Goal: Task Accomplishment & Management: Use online tool/utility

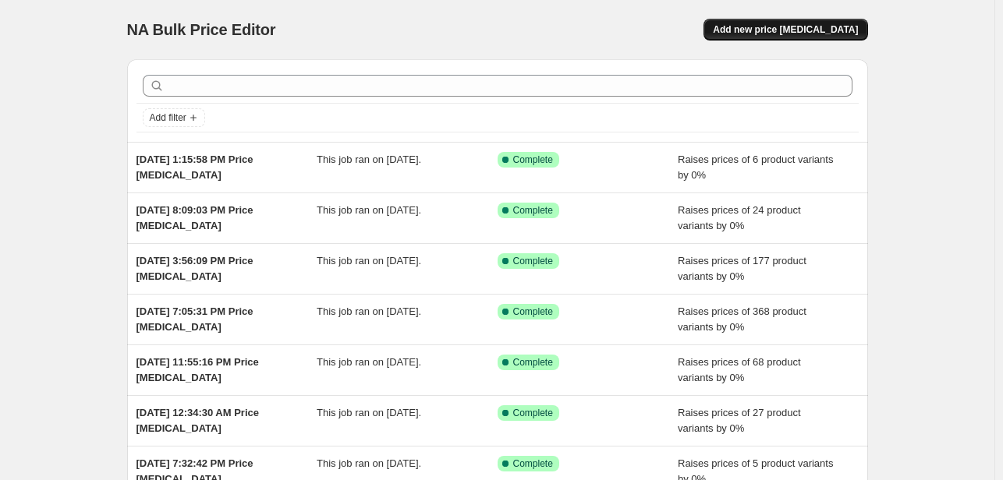
click at [850, 33] on span "Add new price [MEDICAL_DATA]" at bounding box center [785, 29] width 145 height 12
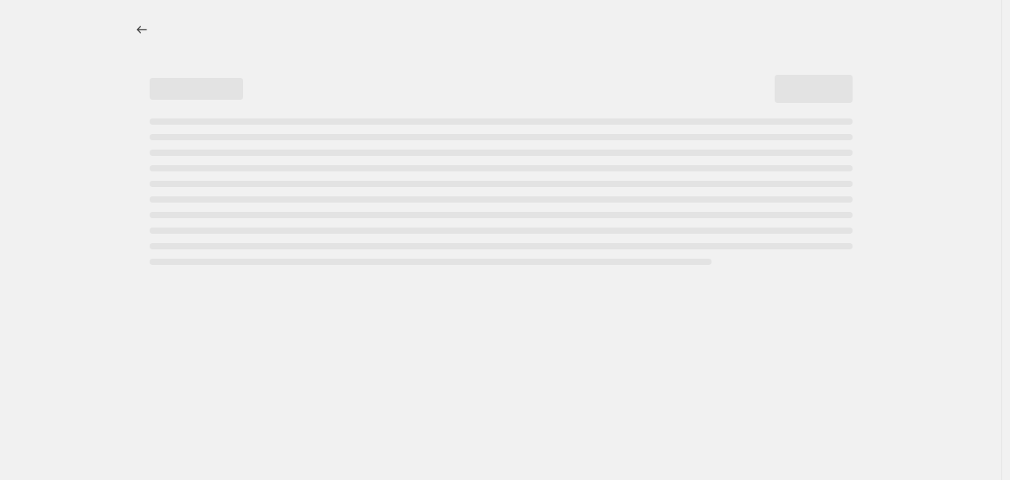
select select "percentage"
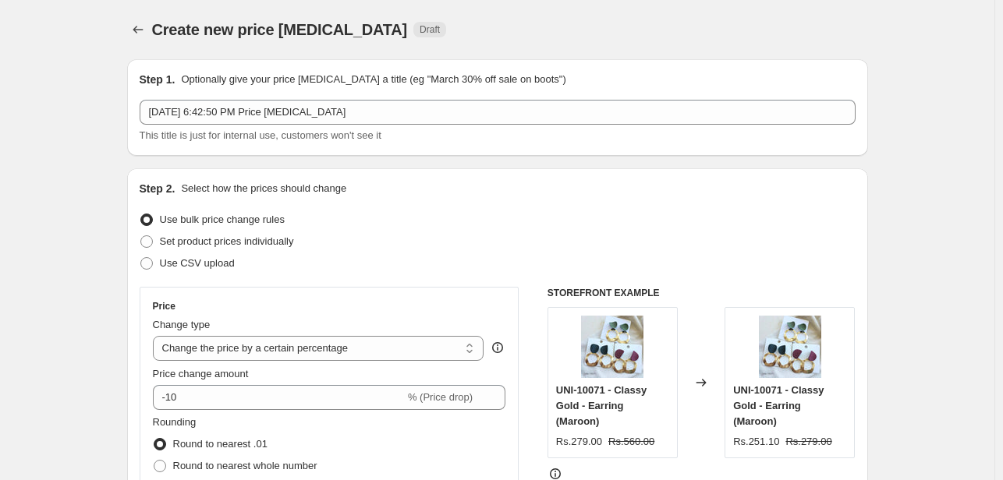
scroll to position [156, 0]
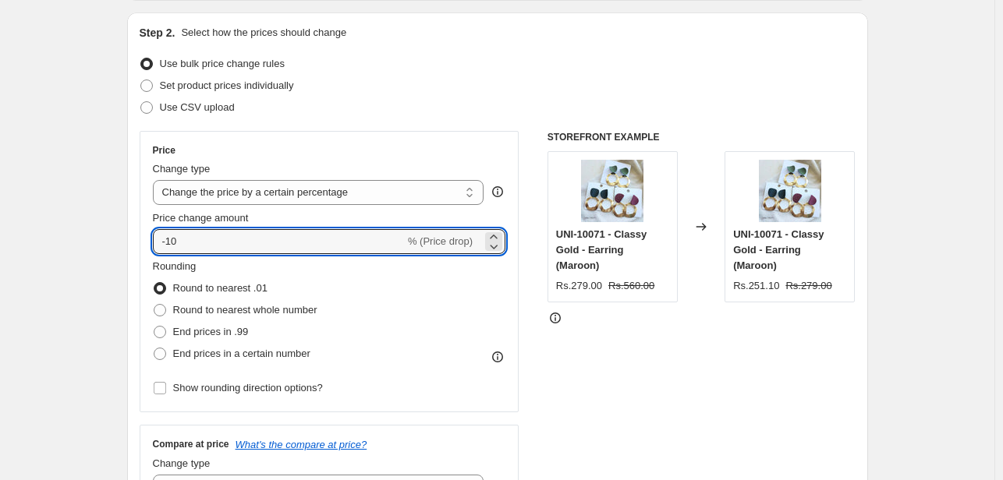
drag, startPoint x: 216, startPoint y: 239, endPoint x: 108, endPoint y: 239, distance: 107.6
type input "0"
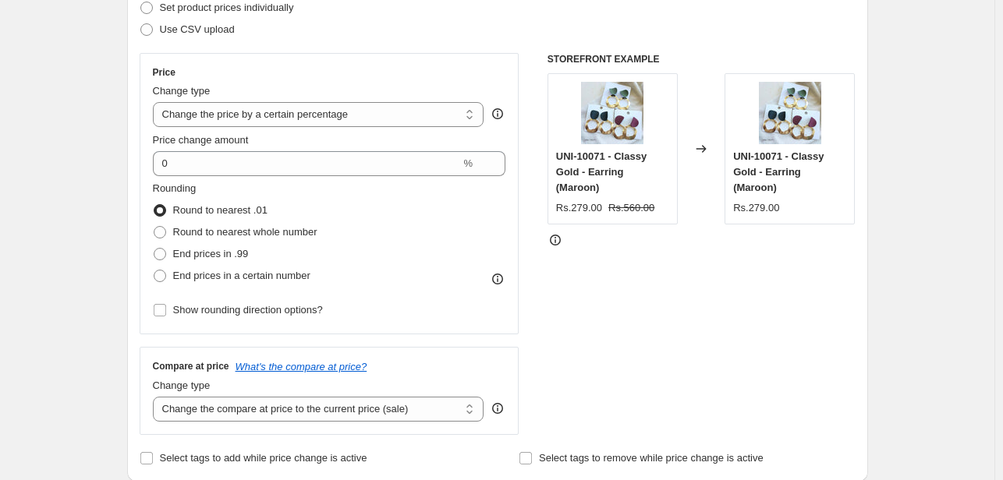
scroll to position [0, 0]
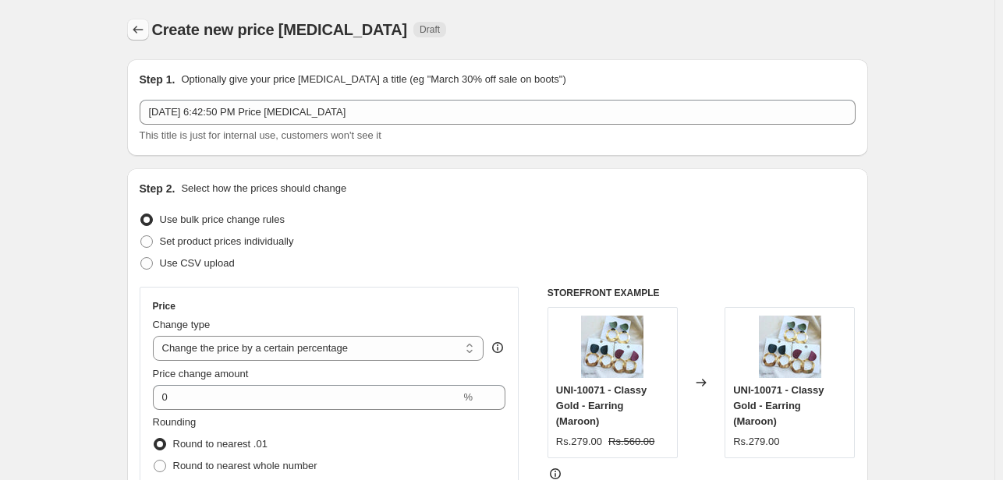
click at [142, 29] on icon "Price change jobs" at bounding box center [138, 30] width 16 height 16
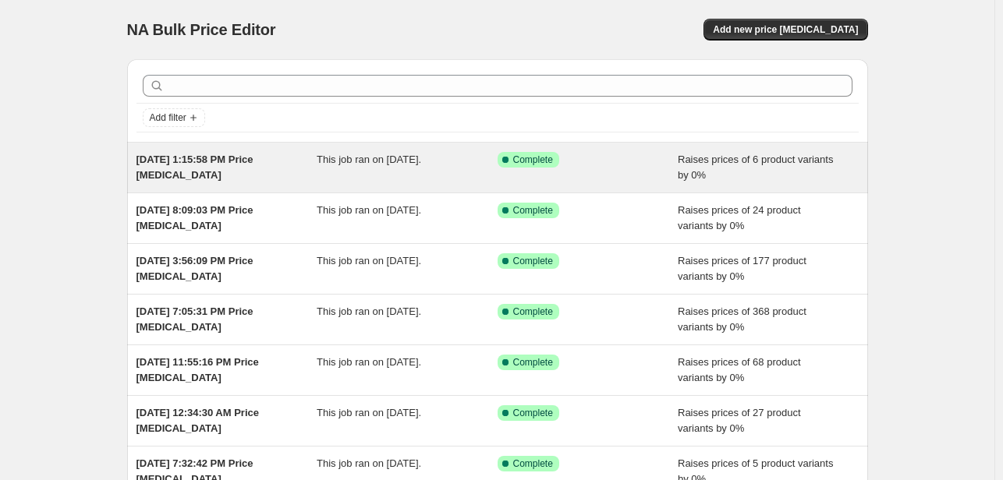
click at [210, 174] on div "[DATE] 1:15:58 PM Price [MEDICAL_DATA]" at bounding box center [226, 167] width 181 height 31
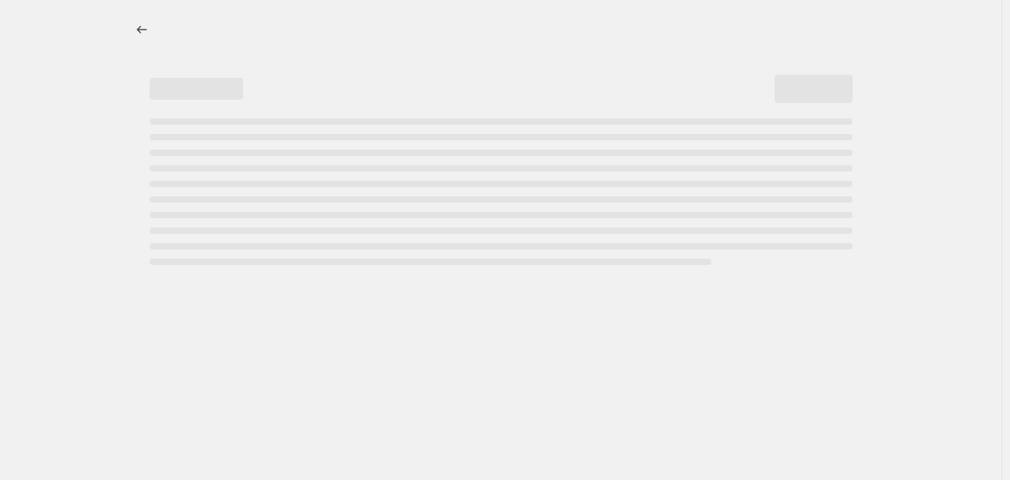
select select "percentage"
select select "pp"
select select "tag"
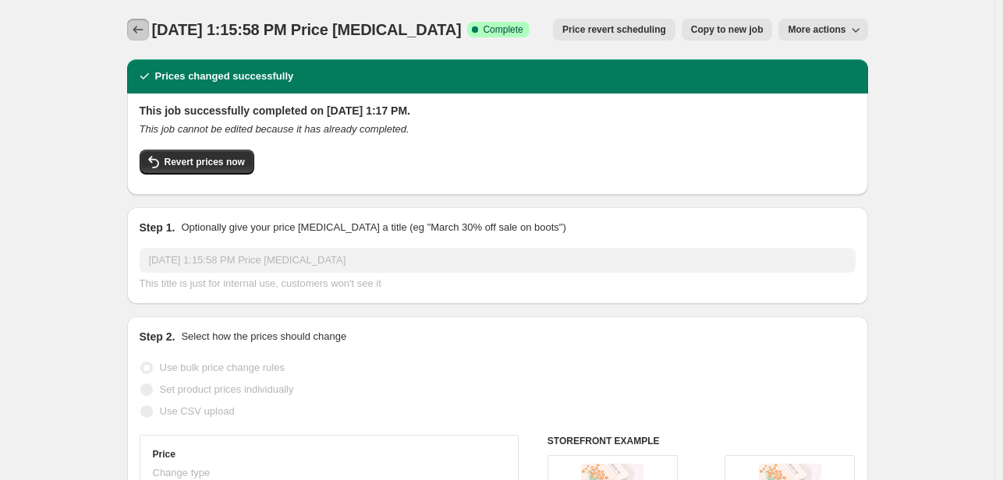
click at [149, 27] on button "Price change jobs" at bounding box center [138, 30] width 22 height 22
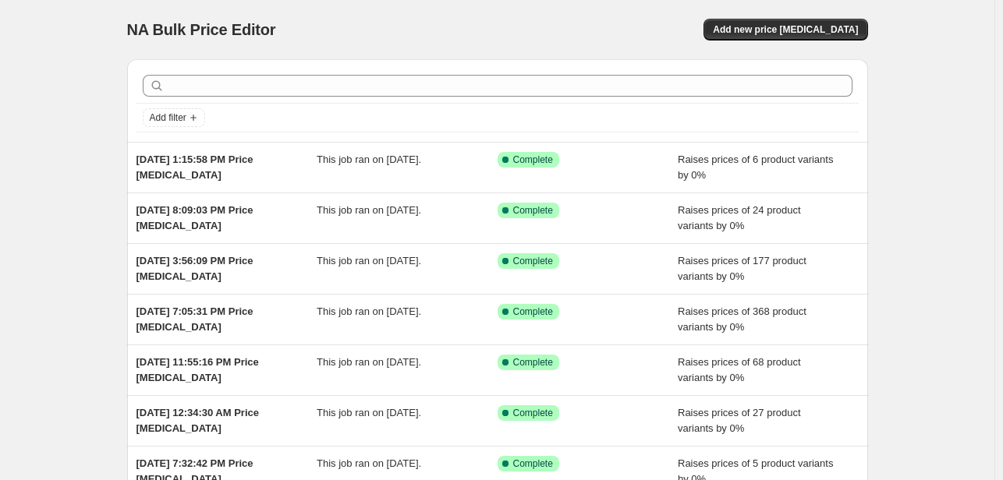
click at [798, 16] on div "NA Bulk Price Editor. This page is ready NA Bulk Price Editor Add new price [ME…" at bounding box center [497, 29] width 741 height 59
click at [792, 27] on span "Add new price [MEDICAL_DATA]" at bounding box center [785, 29] width 145 height 12
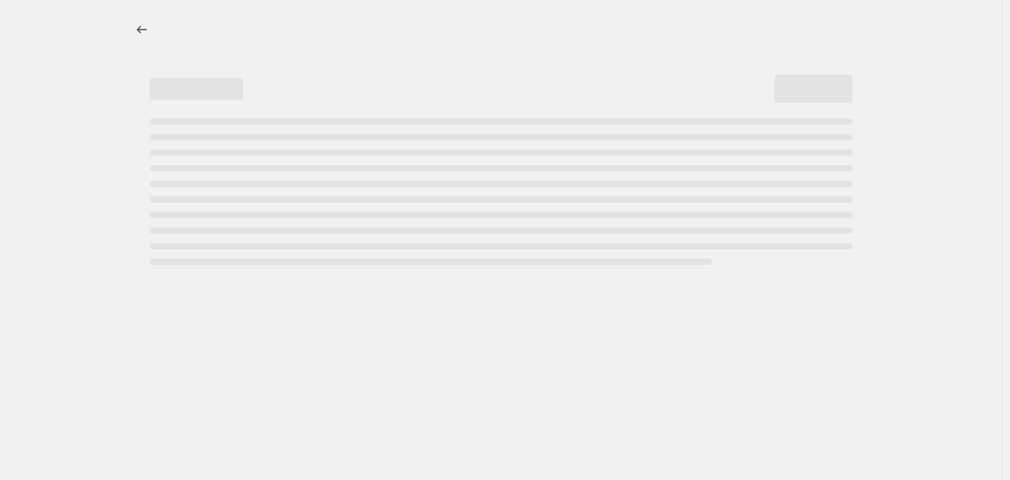
select select "percentage"
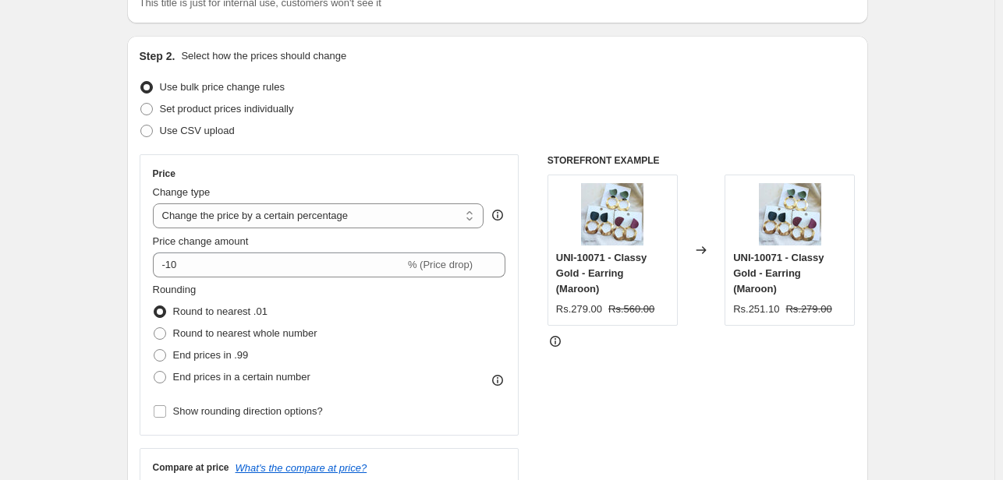
scroll to position [156, 0]
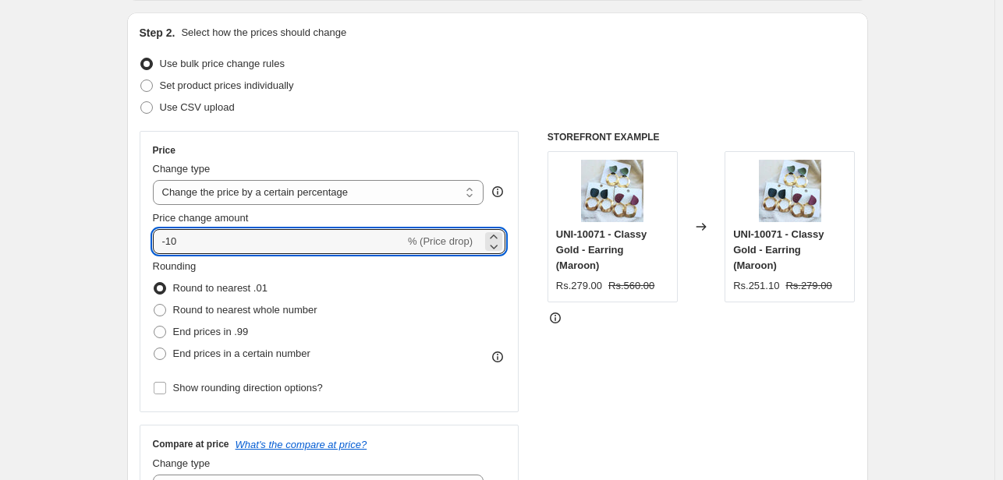
drag, startPoint x: 201, startPoint y: 244, endPoint x: 59, endPoint y: 234, distance: 142.2
type input "0"
click at [157, 360] on span at bounding box center [160, 354] width 14 height 14
click at [154, 348] on input "End prices in a certain number" at bounding box center [154, 348] width 1 height 1
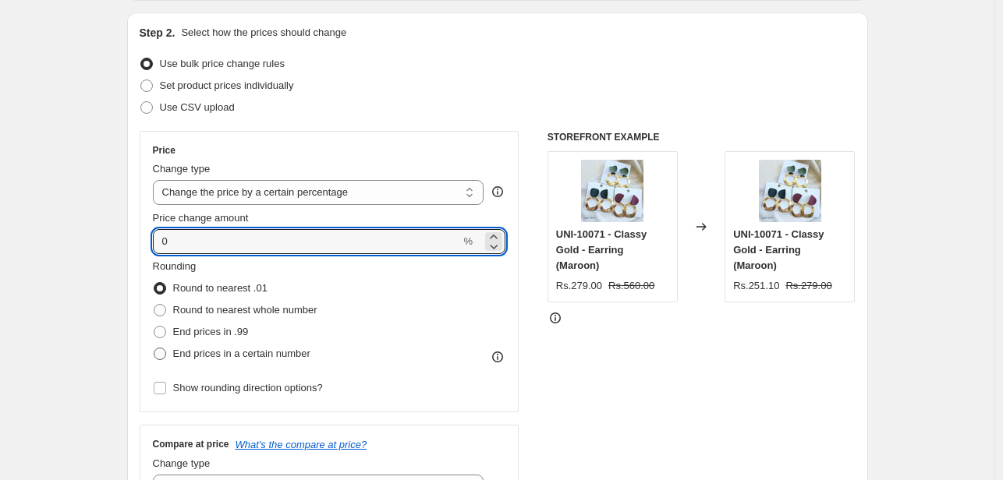
radio input "true"
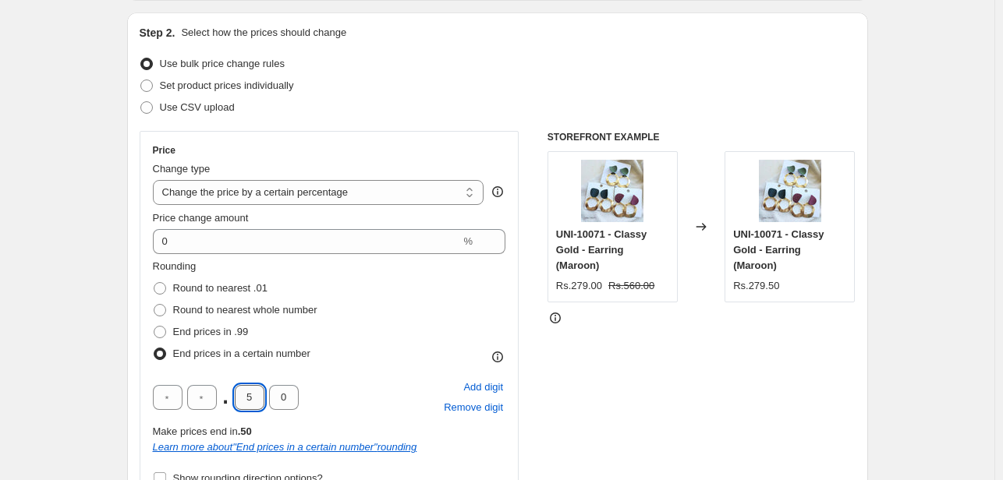
click at [243, 394] on input "5" at bounding box center [250, 397] width 30 height 25
type input "0"
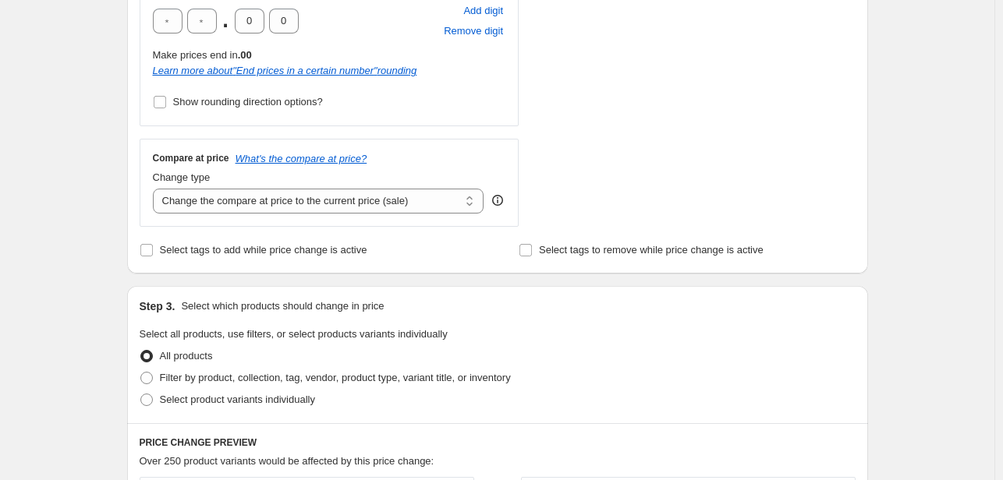
scroll to position [546, 0]
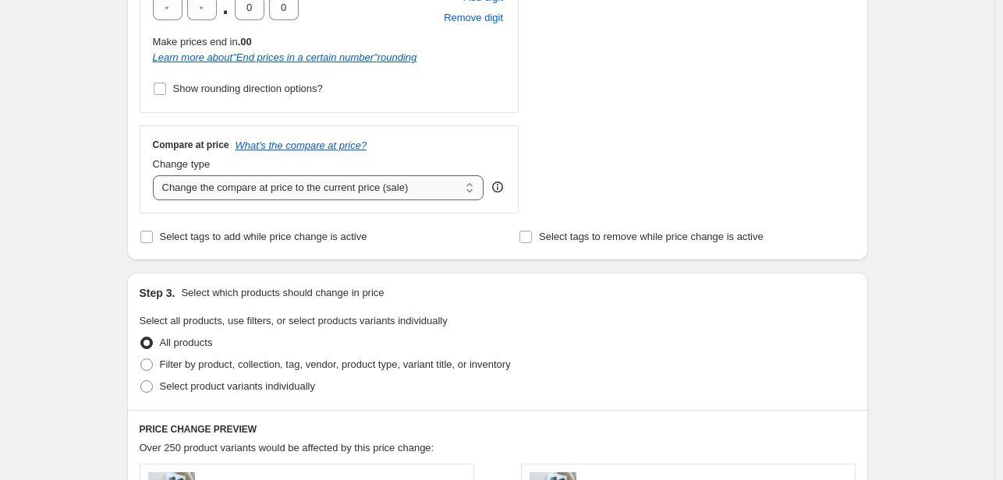
click at [362, 191] on select "Change the compare at price to the current price (sale) Change the compare at p…" at bounding box center [318, 187] width 331 height 25
select select "percentage"
click at [156, 175] on select "Change the compare at price to the current price (sale) Change the compare at p…" at bounding box center [318, 187] width 331 height 25
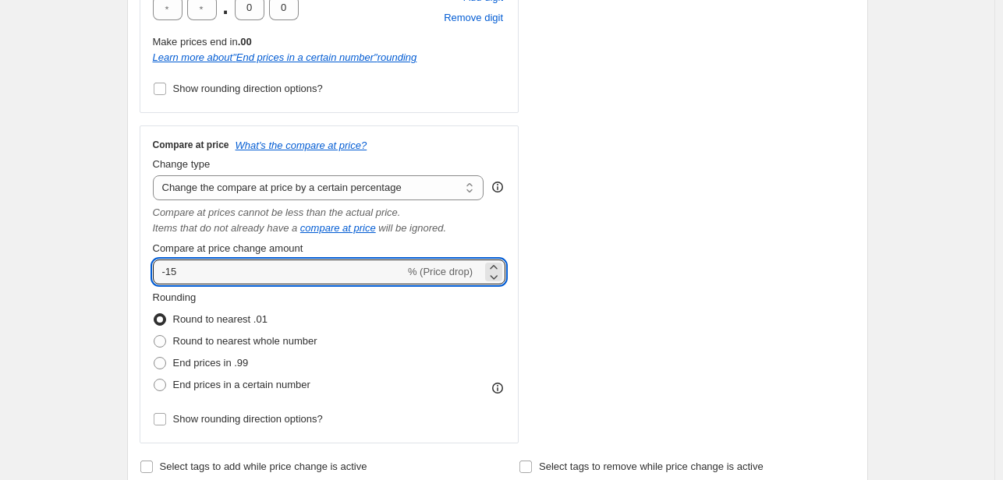
drag, startPoint x: 216, startPoint y: 273, endPoint x: 91, endPoint y: 269, distance: 124.8
click at [91, 269] on div "Create new price [MEDICAL_DATA]. This page is ready Create new price [MEDICAL_D…" at bounding box center [497, 393] width 994 height 1879
type input "1000"
click at [341, 186] on select "Change the compare at price to the current price (sale) Change the compare at p…" at bounding box center [318, 187] width 331 height 25
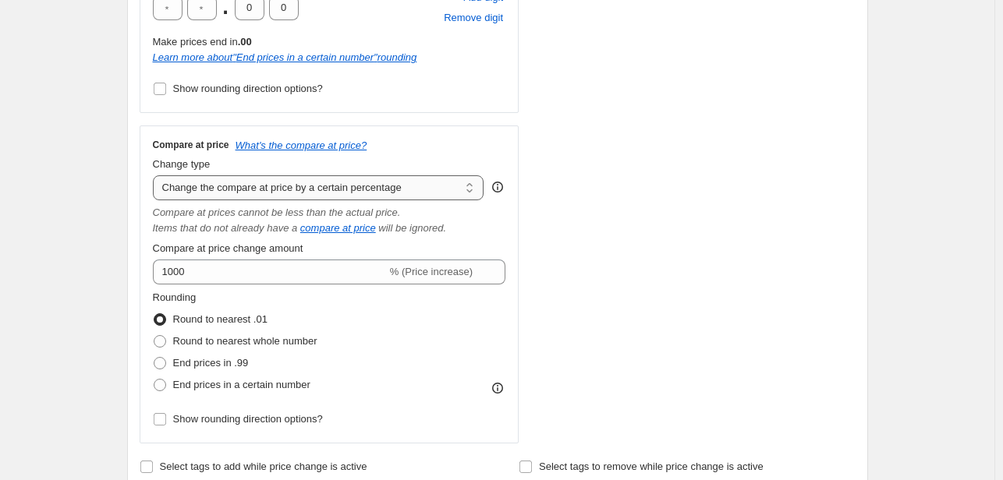
select select "pp"
click at [156, 175] on select "Change the compare at price to the current price (sale) Change the compare at p…" at bounding box center [318, 187] width 331 height 25
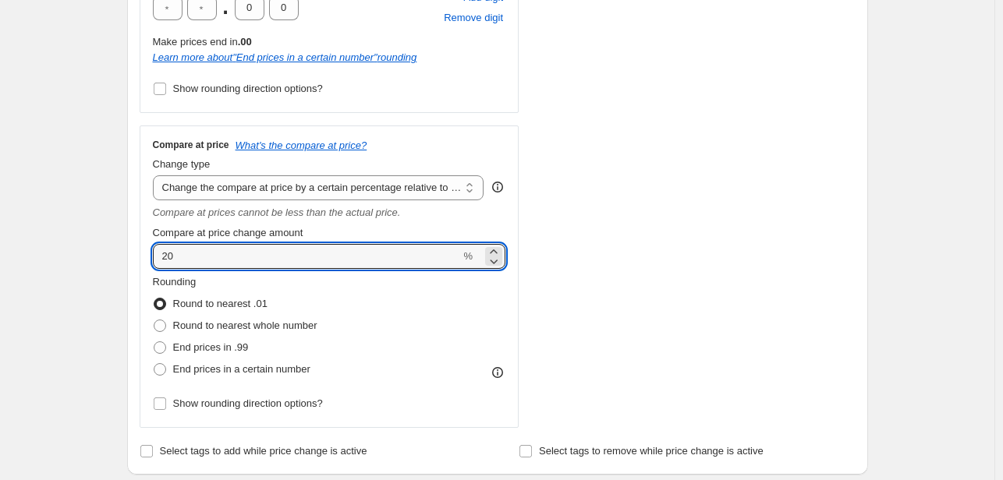
drag, startPoint x: 229, startPoint y: 263, endPoint x: 109, endPoint y: 248, distance: 121.0
click at [109, 248] on div "Create new price [MEDICAL_DATA]. This page is ready Create new price [MEDICAL_D…" at bounding box center [497, 385] width 994 height 1863
type input "100"
click at [109, 248] on div "Create new price [MEDICAL_DATA]. This page is ready Create new price [MEDICAL_D…" at bounding box center [497, 385] width 994 height 1863
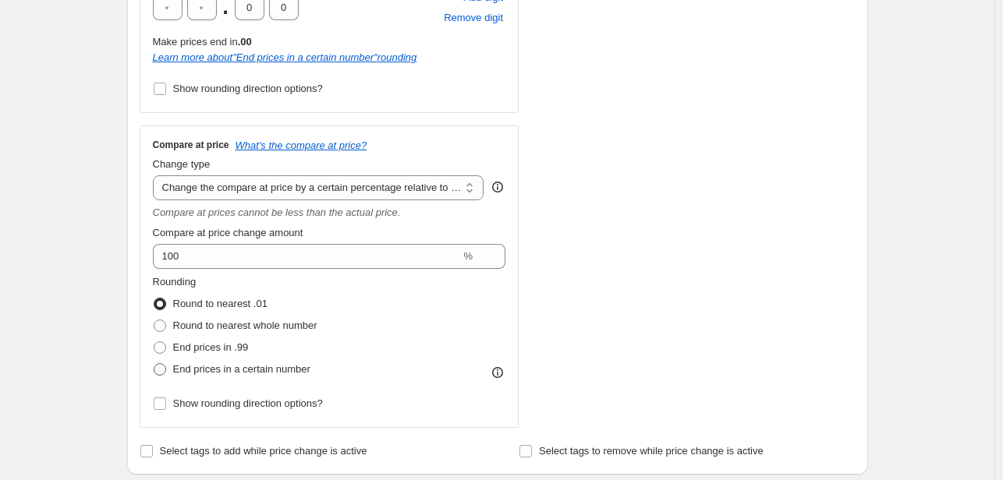
click at [164, 370] on span at bounding box center [160, 369] width 12 height 12
click at [154, 364] on input "End prices in a certain number" at bounding box center [154, 363] width 1 height 1
radio input "true"
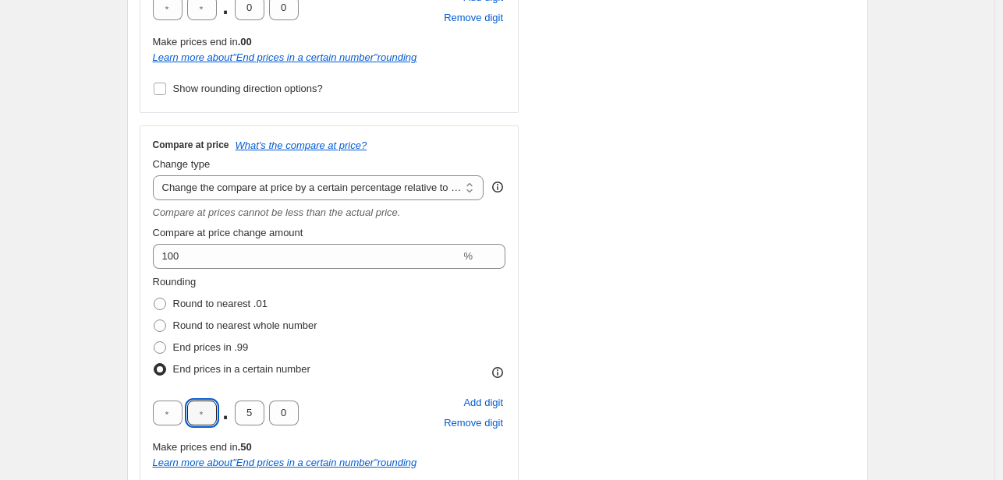
drag, startPoint x: 214, startPoint y: 414, endPoint x: 189, endPoint y: 415, distance: 25.0
click at [189, 415] on div ". 5 0" at bounding box center [226, 413] width 146 height 25
type input "9"
type input "0"
click at [74, 355] on div "Create new price [MEDICAL_DATA]. This page is ready Create new price [MEDICAL_D…" at bounding box center [497, 431] width 994 height 1954
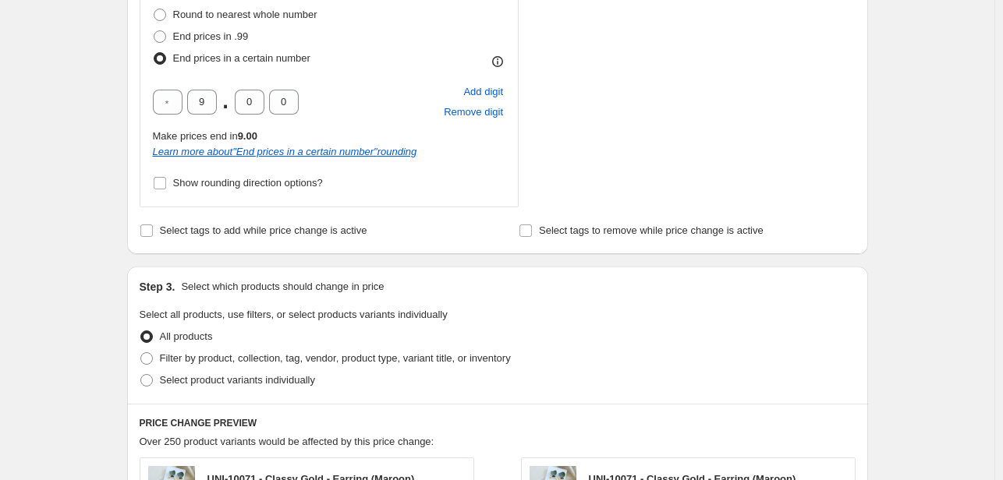
scroll to position [858, 0]
click at [530, 231] on input "Select tags to remove while price change is active" at bounding box center [525, 230] width 12 height 12
checkbox input "true"
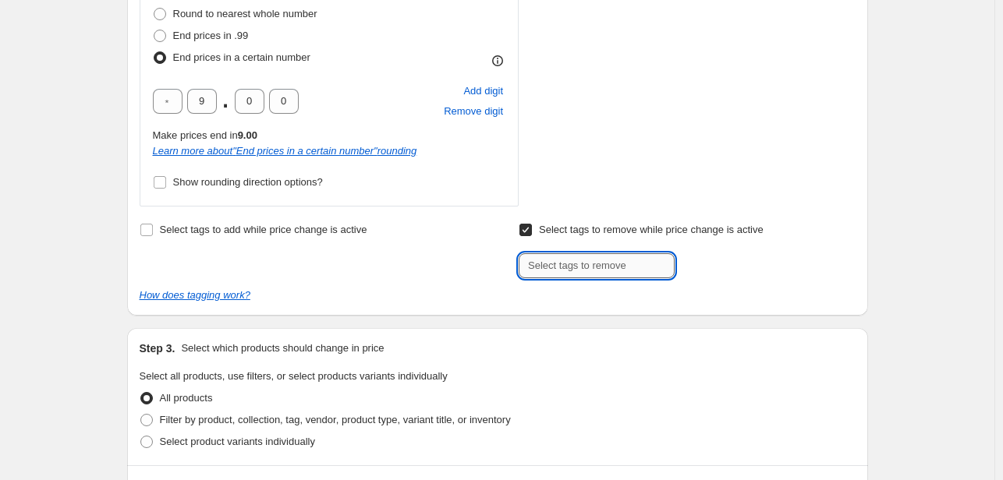
click at [562, 268] on input "text" at bounding box center [596, 265] width 156 height 25
type input "new50off"
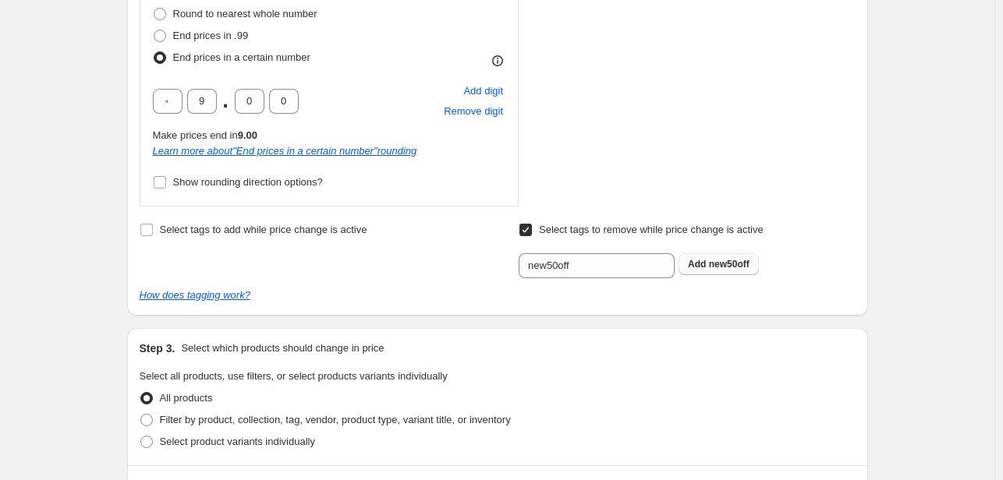
click at [737, 267] on span "new50off" at bounding box center [729, 264] width 41 height 11
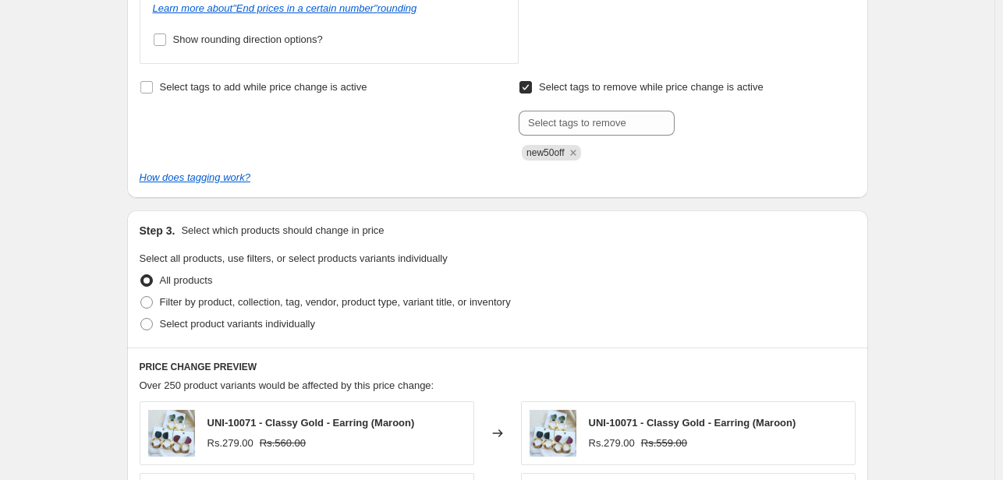
scroll to position [1013, 0]
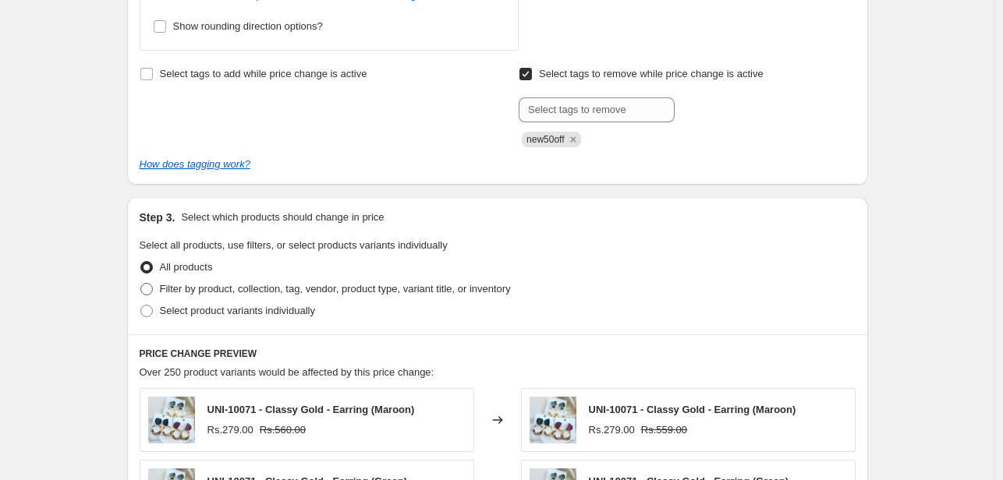
click at [150, 290] on span at bounding box center [146, 289] width 12 height 12
click at [141, 284] on input "Filter by product, collection, tag, vendor, product type, variant title, or inv…" at bounding box center [140, 283] width 1 height 1
radio input "true"
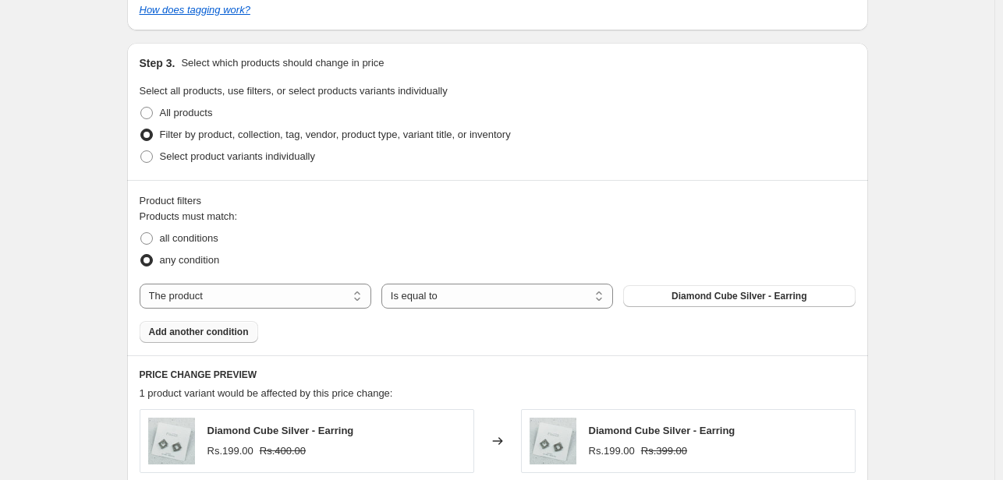
scroll to position [1169, 0]
click at [153, 239] on span at bounding box center [146, 237] width 12 height 12
click at [141, 232] on input "all conditions" at bounding box center [140, 231] width 1 height 1
radio input "true"
click at [469, 293] on select "Is equal to Is not equal to" at bounding box center [497, 294] width 232 height 25
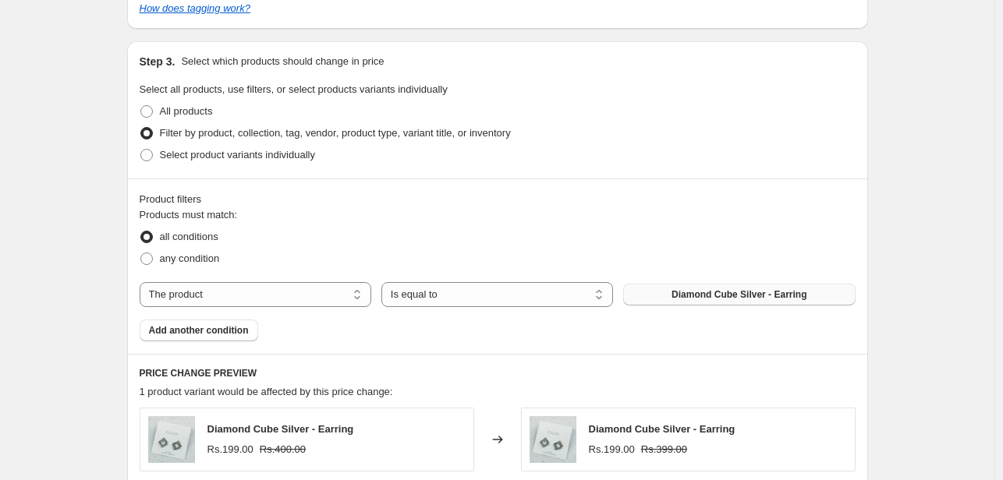
click at [706, 289] on span "Diamond Cube Silver - Earring" at bounding box center [738, 294] width 135 height 12
click at [470, 299] on select "Is equal to Is not equal to" at bounding box center [497, 294] width 232 height 25
click at [318, 290] on select "The product The product's collection The product's tag The product's vendor The…" at bounding box center [256, 294] width 232 height 25
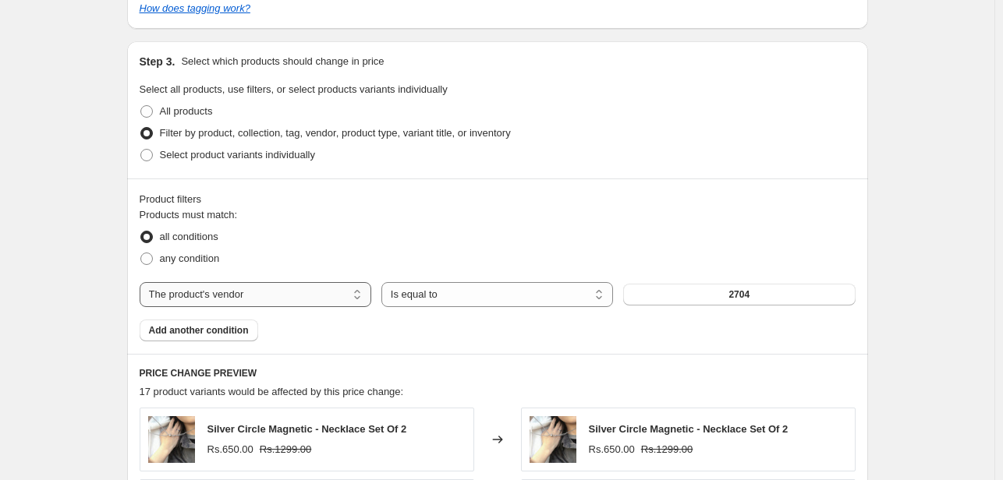
click at [264, 291] on select "The product The product's collection The product's tag The product's vendor The…" at bounding box center [256, 294] width 232 height 25
select select "tag"
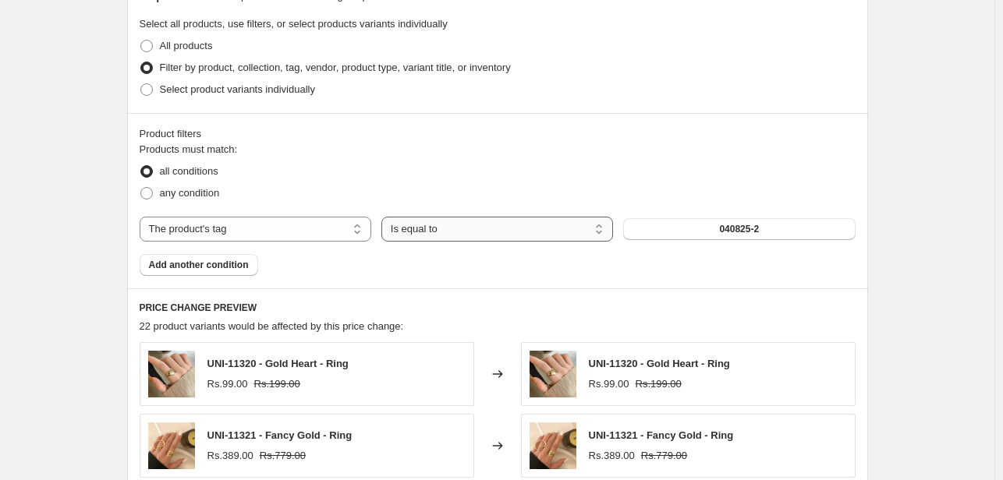
scroll to position [1247, 0]
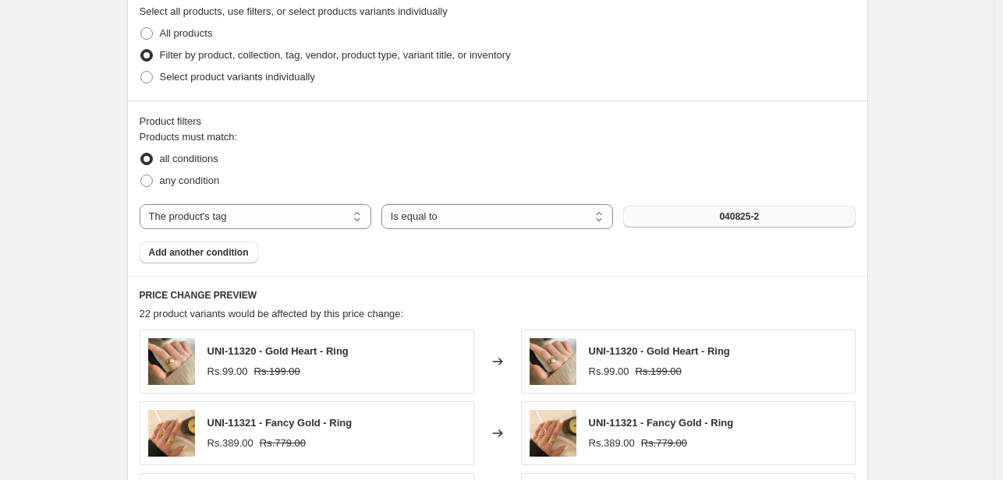
click at [730, 217] on span "040825-2" at bounding box center [739, 216] width 40 height 12
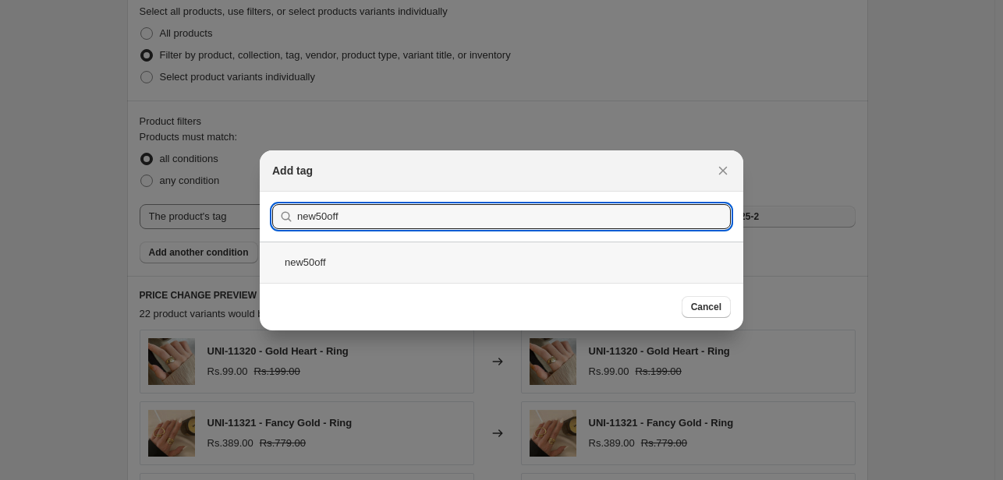
type input "new50off"
click at [310, 256] on div "new50off" at bounding box center [501, 262] width 483 height 41
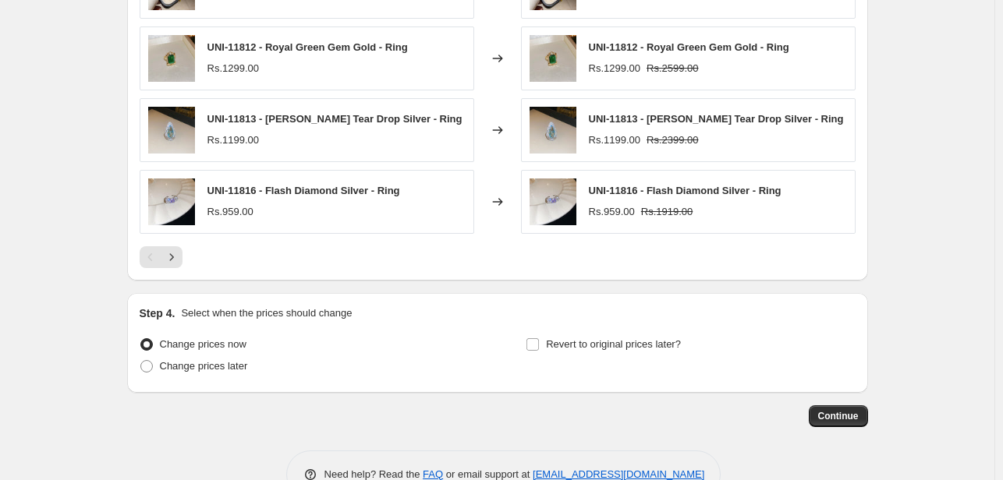
scroll to position [1739, 0]
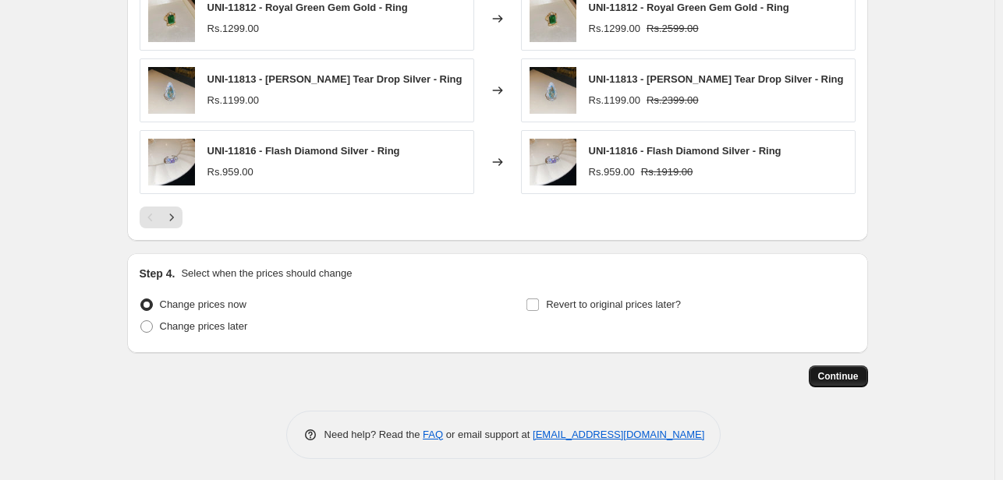
click at [841, 377] on span "Continue" at bounding box center [838, 376] width 41 height 12
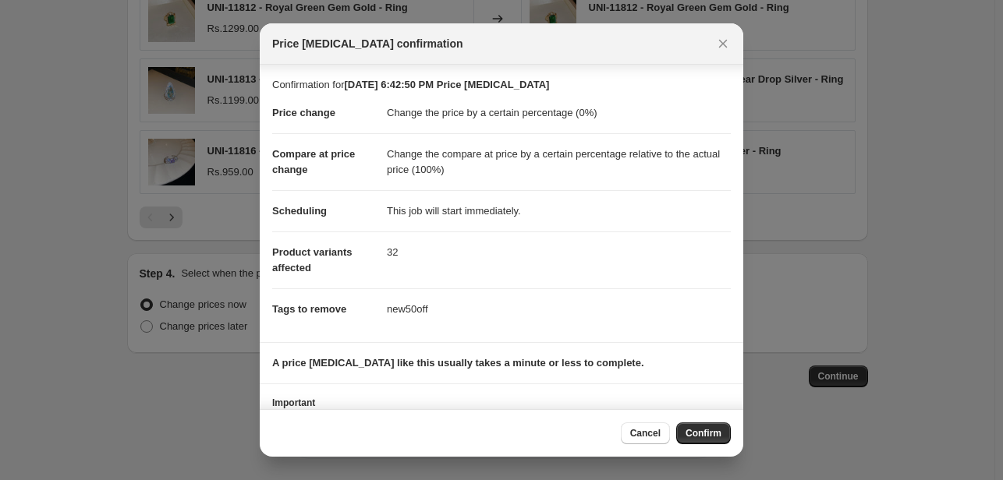
scroll to position [72, 0]
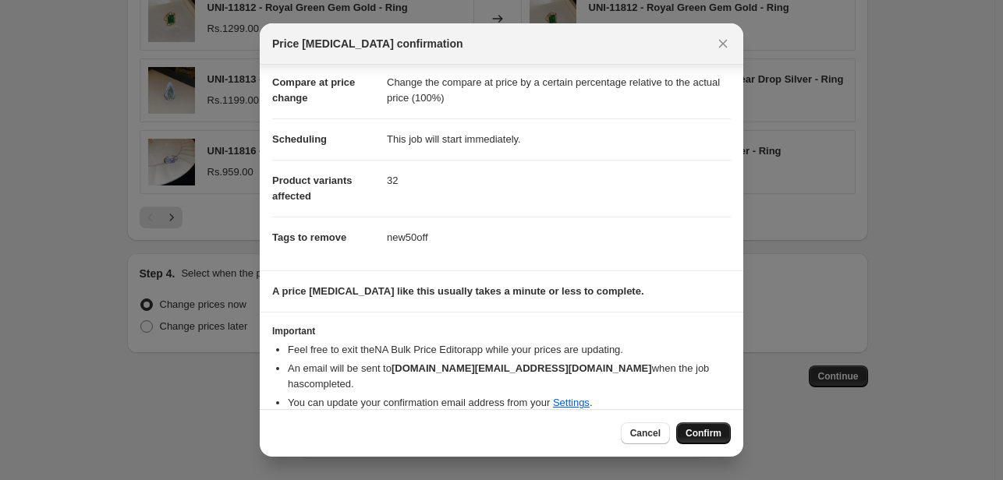
click at [715, 433] on span "Confirm" at bounding box center [703, 433] width 36 height 12
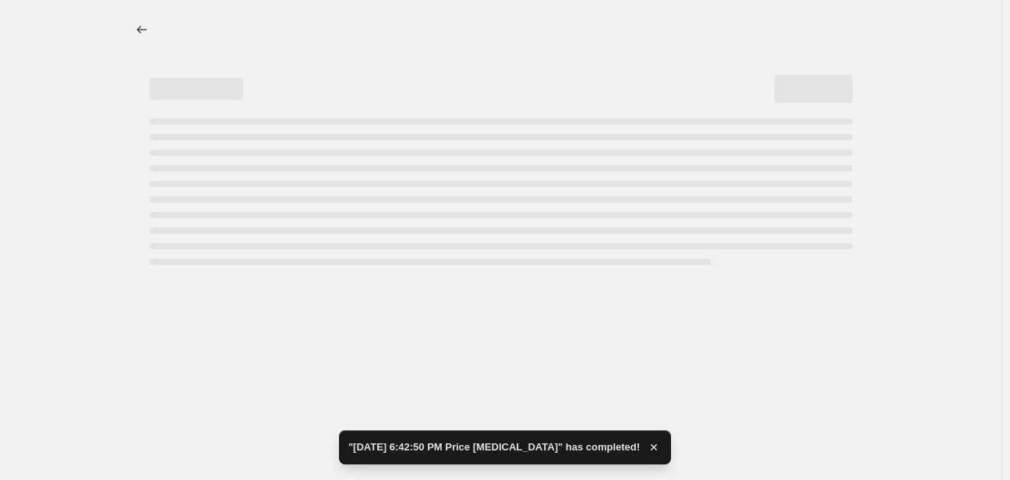
select select "percentage"
select select "pp"
select select "tag"
